Goal: Information Seeking & Learning: Learn about a topic

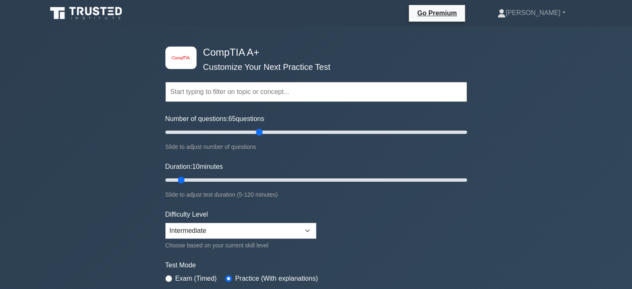
drag, startPoint x: 262, startPoint y: 135, endPoint x: 261, endPoint y: 125, distance: 10.5
type input "65"
click at [261, 127] on input "Number of questions: 65 questions" at bounding box center [316, 132] width 302 height 10
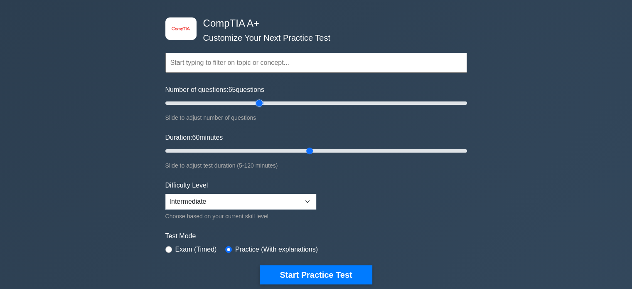
drag, startPoint x: 281, startPoint y: 148, endPoint x: 306, endPoint y: 151, distance: 25.2
type input "60"
click at [306, 151] on input "Duration: 60 minutes" at bounding box center [316, 151] width 302 height 10
click at [261, 108] on div "Number of questions: 65 questions Slide to adjust number of questions" at bounding box center [316, 104] width 302 height 38
drag, startPoint x: 261, startPoint y: 105, endPoint x: 253, endPoint y: 105, distance: 7.5
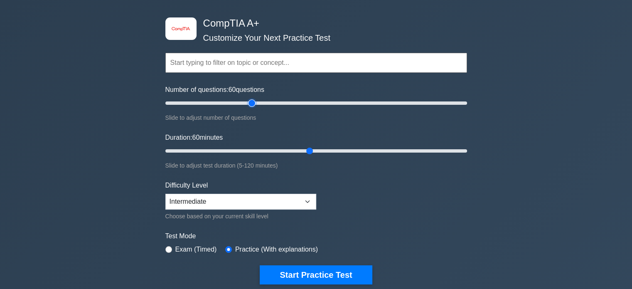
type input "60"
click at [253, 105] on input "Number of questions: 60 questions" at bounding box center [316, 103] width 302 height 10
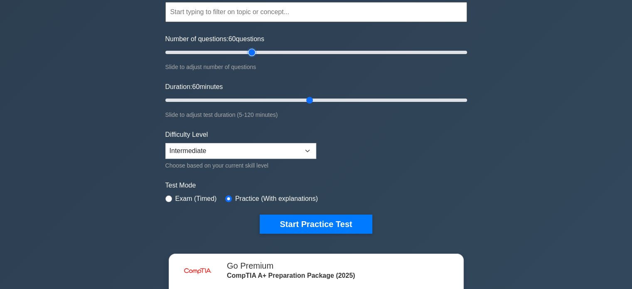
scroll to position [80, 0]
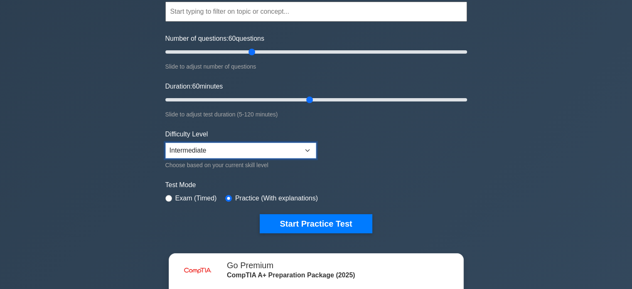
click at [303, 145] on select "Beginner Intermediate Expert" at bounding box center [240, 151] width 151 height 16
select select "beginner"
click at [165, 143] on select "Beginner Intermediate Expert" at bounding box center [240, 151] width 151 height 16
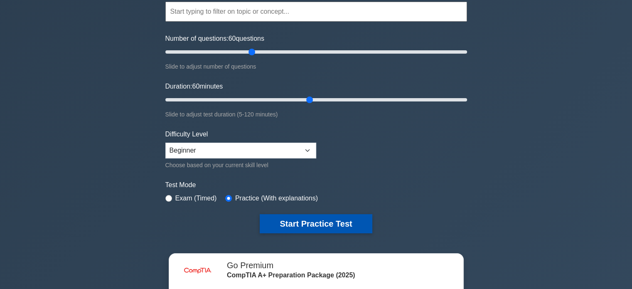
click at [332, 218] on button "Start Practice Test" at bounding box center [316, 223] width 112 height 19
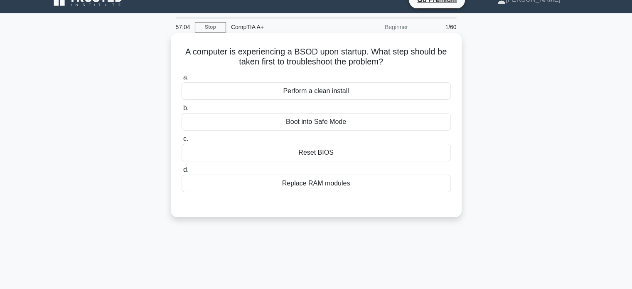
scroll to position [14, 0]
click at [339, 124] on div "Boot into Safe Mode" at bounding box center [316, 121] width 269 height 17
click at [182, 111] on input "b. Boot into Safe Mode" at bounding box center [182, 107] width 0 height 5
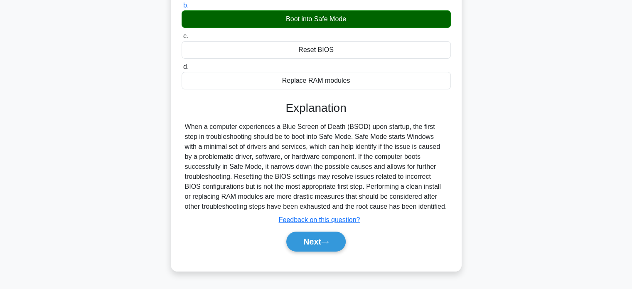
scroll to position [160, 0]
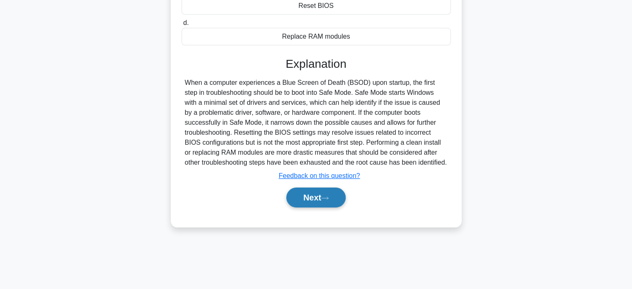
click at [320, 195] on button "Next" at bounding box center [315, 197] width 59 height 20
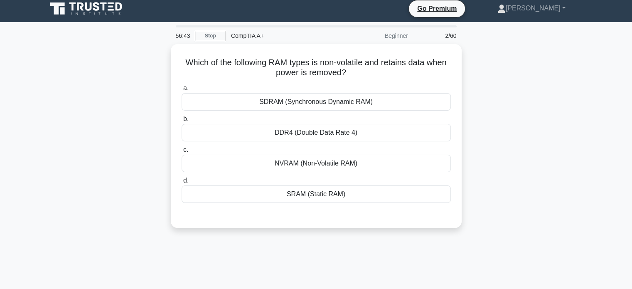
scroll to position [0, 0]
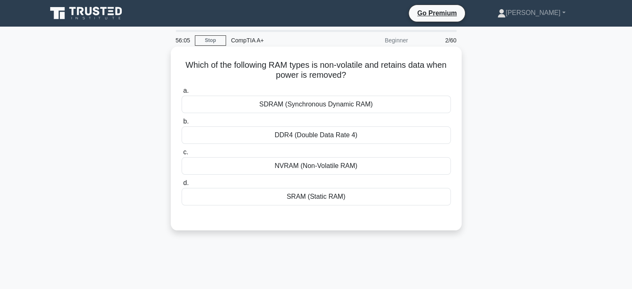
click at [315, 167] on div "NVRAM (Non-Volatile RAM)" at bounding box center [316, 165] width 269 height 17
click at [182, 155] on input "c. NVRAM (Non-Volatile RAM)" at bounding box center [182, 152] width 0 height 5
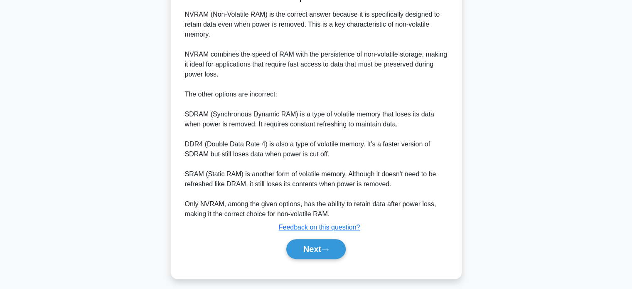
scroll to position [233, 0]
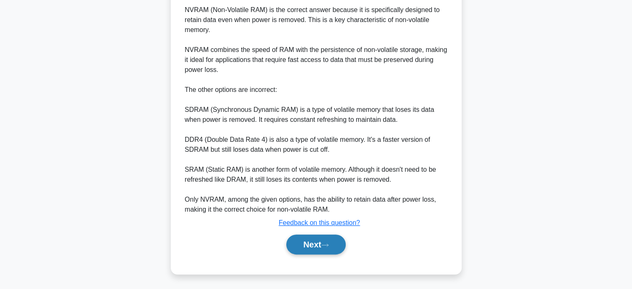
click at [317, 238] on button "Next" at bounding box center [315, 244] width 59 height 20
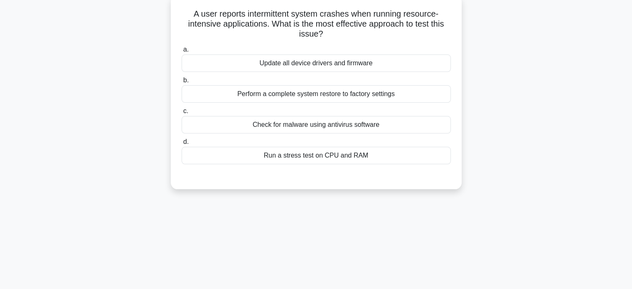
scroll to position [0, 0]
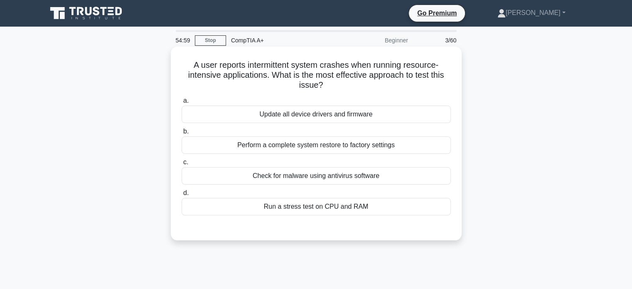
click at [363, 106] on div "Update all device drivers and firmware" at bounding box center [316, 114] width 269 height 17
click at [182, 103] on input "a. Update all device drivers and firmware" at bounding box center [182, 100] width 0 height 5
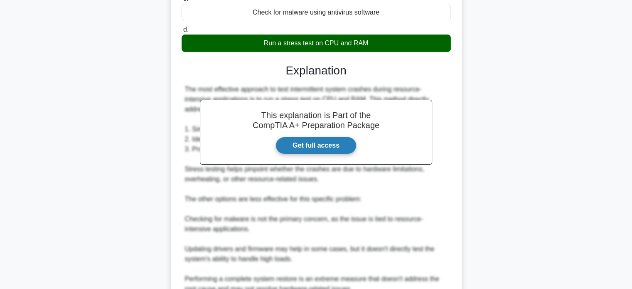
scroll to position [244, 0]
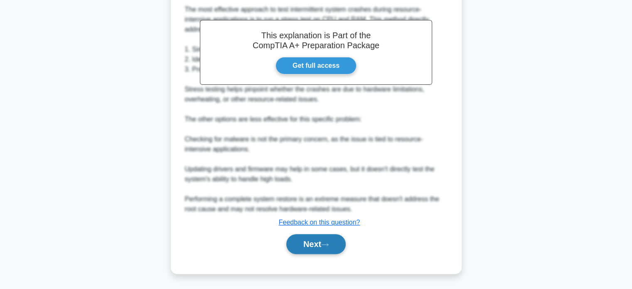
click at [329, 246] on icon at bounding box center [324, 244] width 7 height 5
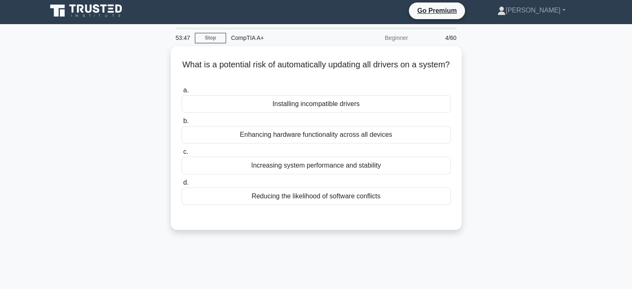
scroll to position [0, 0]
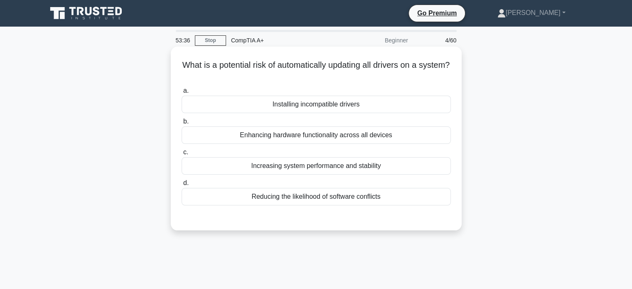
click at [375, 107] on div "Installing incompatible drivers" at bounding box center [316, 104] width 269 height 17
click at [182, 93] on input "a. Installing incompatible drivers" at bounding box center [182, 90] width 0 height 5
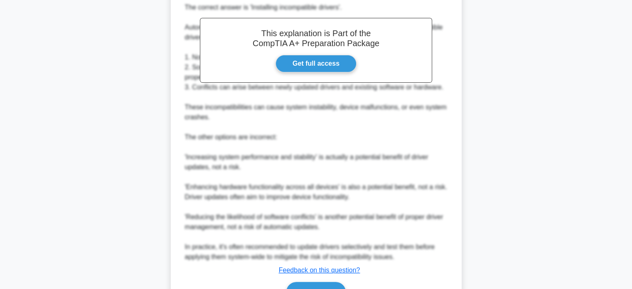
scroll to position [283, 0]
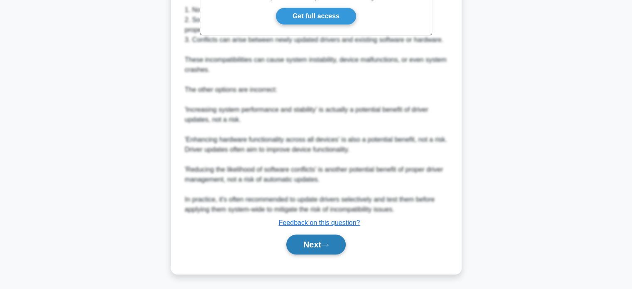
click at [320, 245] on button "Next" at bounding box center [315, 244] width 59 height 20
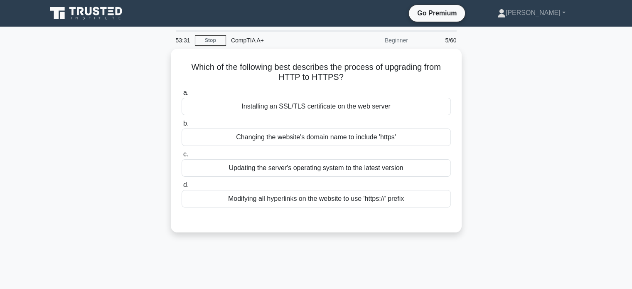
scroll to position [0, 0]
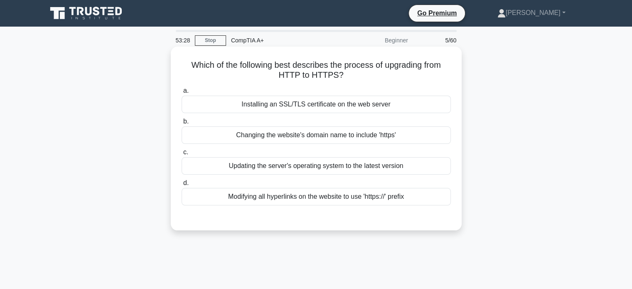
click at [351, 107] on div "Installing an SSL/TLS certificate on the web server" at bounding box center [316, 104] width 269 height 17
click at [182, 93] on input "a. Installing an SSL/TLS certificate on the web server" at bounding box center [182, 90] width 0 height 5
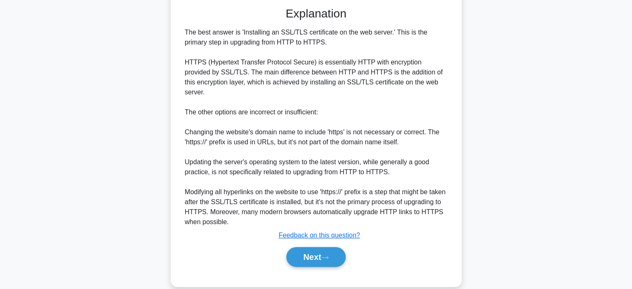
scroll to position [213, 0]
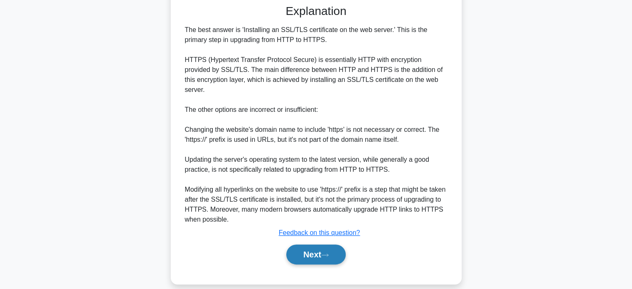
click at [317, 244] on button "Next" at bounding box center [315, 254] width 59 height 20
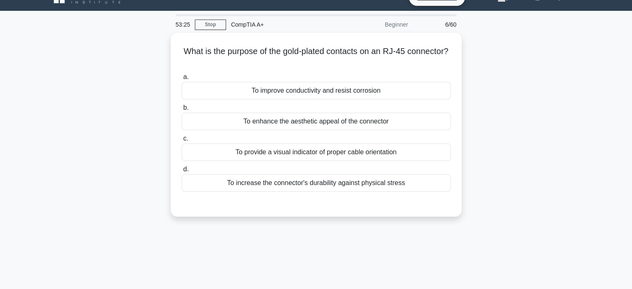
scroll to position [0, 0]
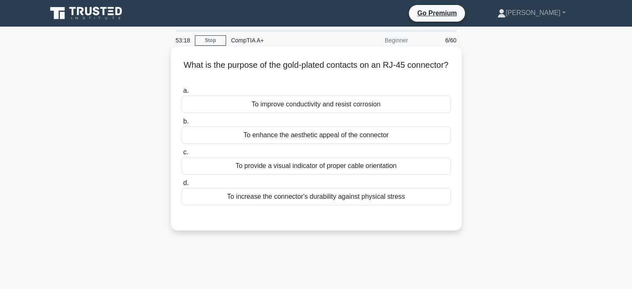
click at [332, 196] on div "To increase the connector's durability against physical stress" at bounding box center [316, 196] width 269 height 17
click at [182, 186] on input "d. To increase the connector's durability against physical stress" at bounding box center [182, 182] width 0 height 5
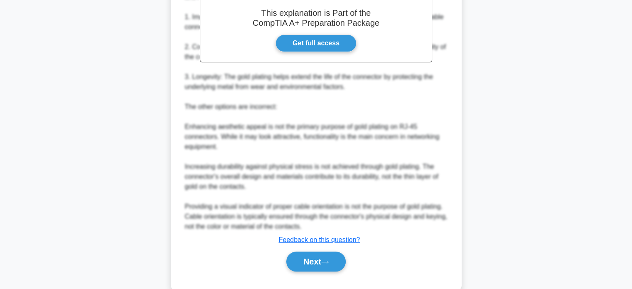
scroll to position [274, 0]
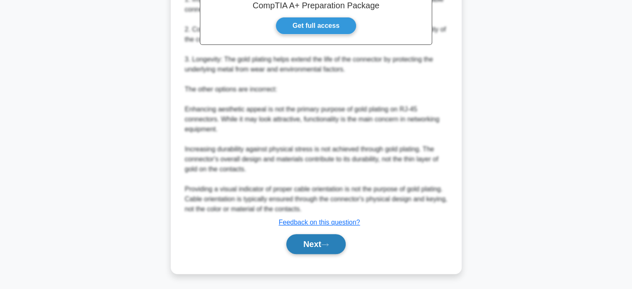
click at [311, 249] on button "Next" at bounding box center [315, 244] width 59 height 20
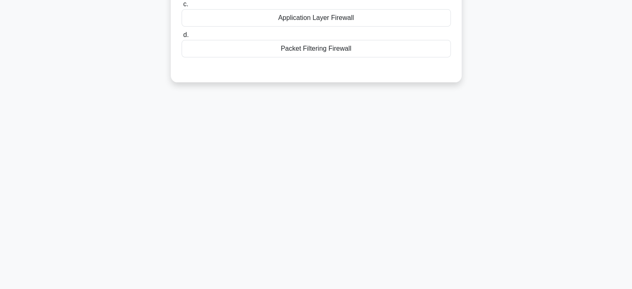
scroll to position [0, 0]
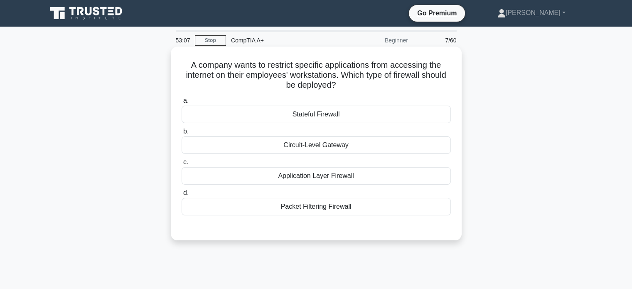
click at [349, 174] on div "Application Layer Firewall" at bounding box center [316, 175] width 269 height 17
click at [182, 165] on input "c. Application Layer Firewall" at bounding box center [182, 162] width 0 height 5
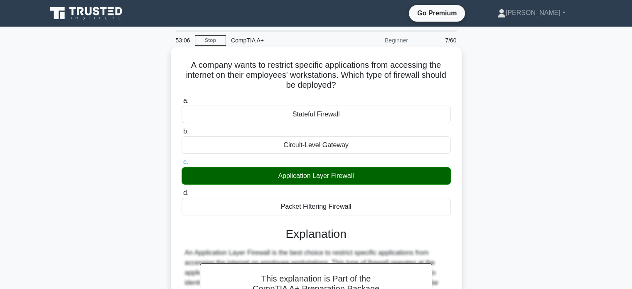
scroll to position [160, 0]
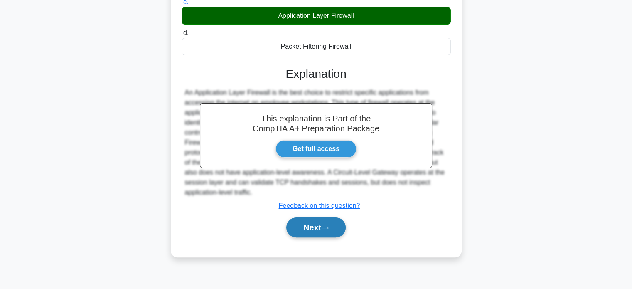
click at [322, 236] on button "Next" at bounding box center [315, 227] width 59 height 20
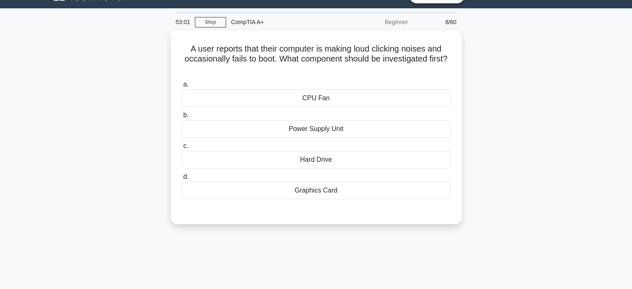
scroll to position [20, 0]
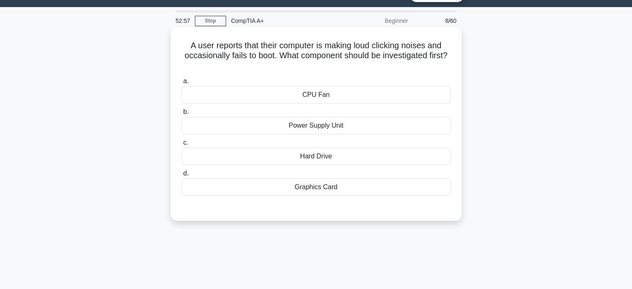
click at [321, 157] on div "Hard Drive" at bounding box center [316, 156] width 269 height 17
click at [182, 145] on input "c. Hard Drive" at bounding box center [182, 142] width 0 height 5
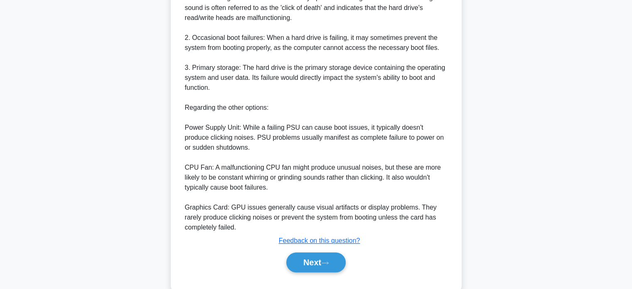
scroll to position [293, 0]
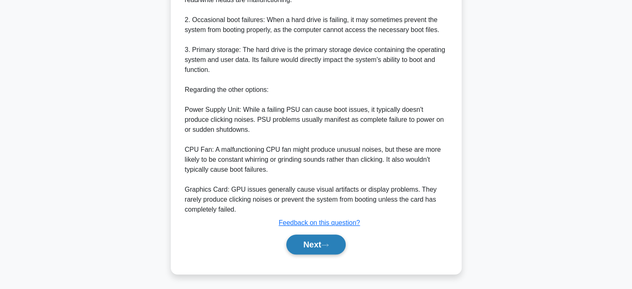
click at [323, 242] on button "Next" at bounding box center [315, 244] width 59 height 20
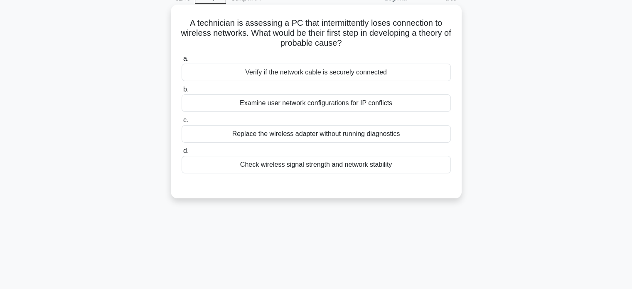
scroll to position [48, 0]
